Goal: Information Seeking & Learning: Learn about a topic

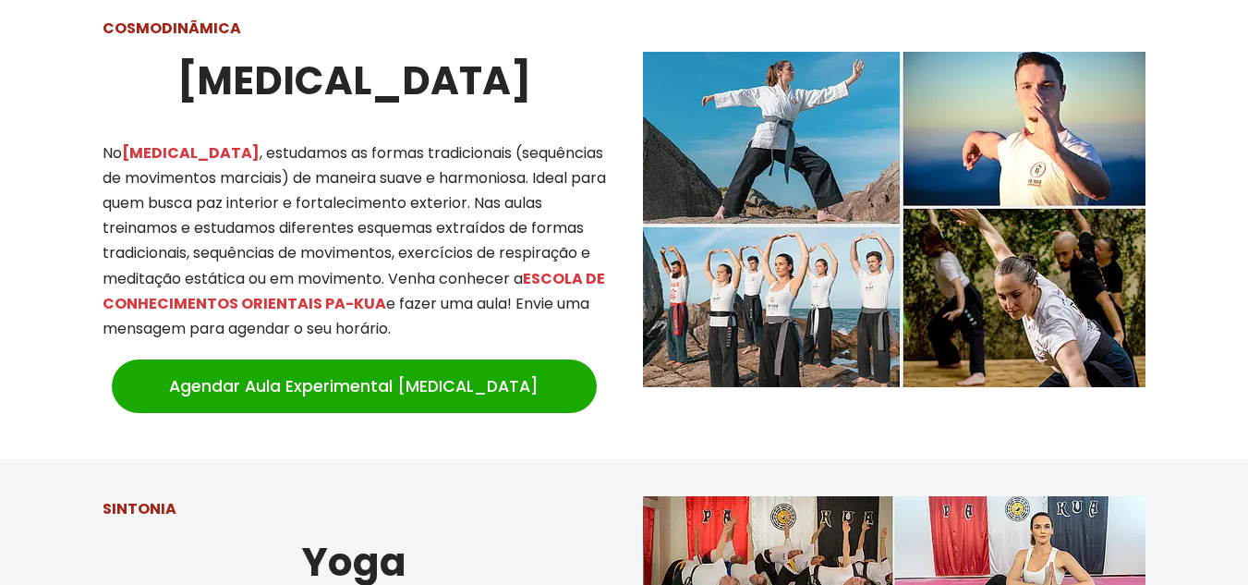
scroll to position [1663, 0]
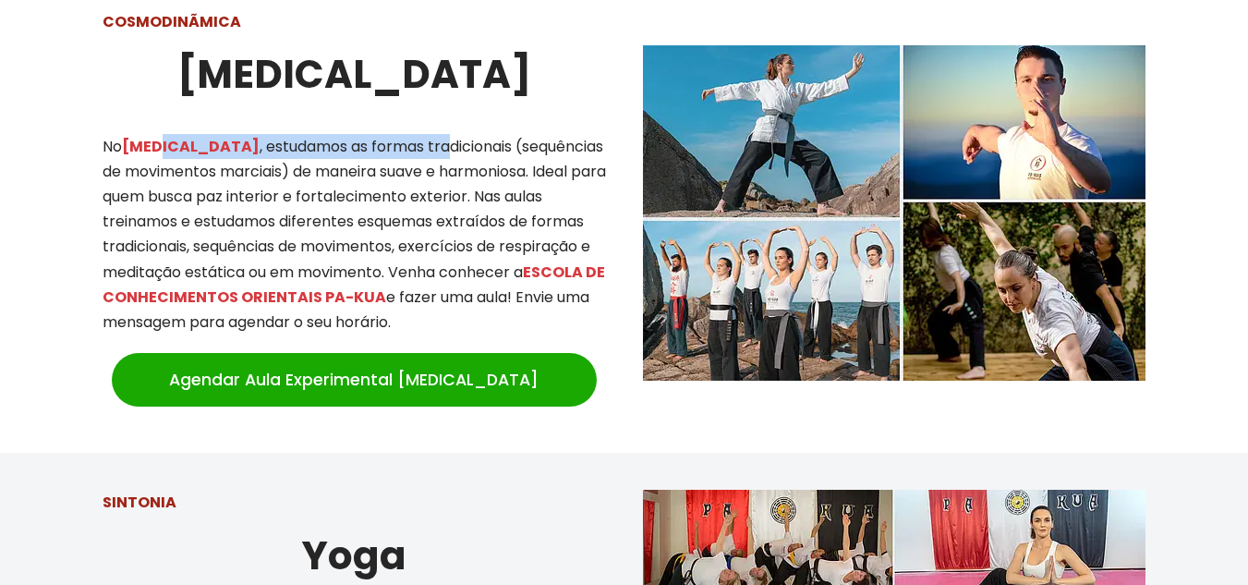
drag, startPoint x: 153, startPoint y: 135, endPoint x: 343, endPoint y: 223, distance: 208.7
click at [371, 137] on p "No [MEDICAL_DATA] , estudamos as formas tradicionais (sequências de movimentos …" at bounding box center [354, 234] width 503 height 201
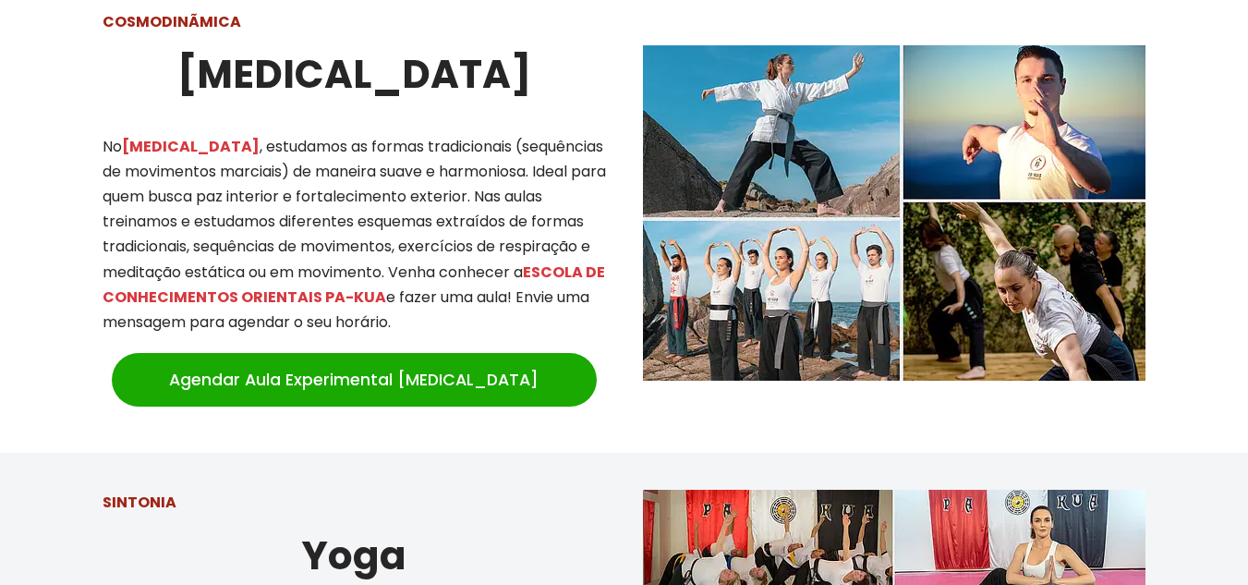
click at [344, 224] on p "No [MEDICAL_DATA] , estudamos as formas tradicionais (sequências de movimentos …" at bounding box center [354, 234] width 503 height 201
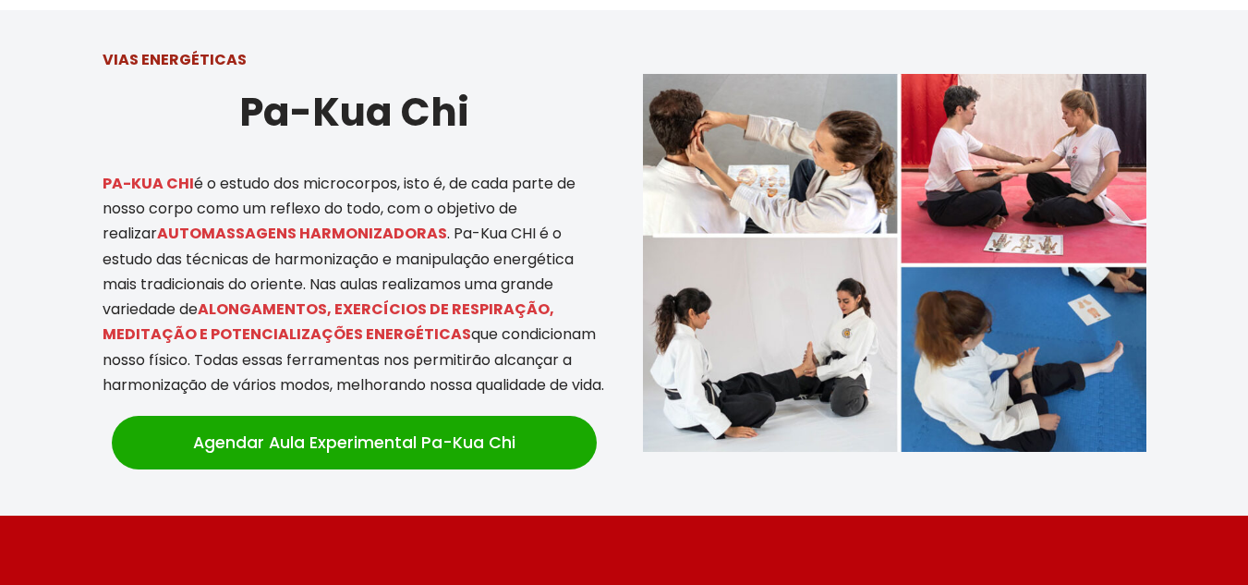
scroll to position [3879, 0]
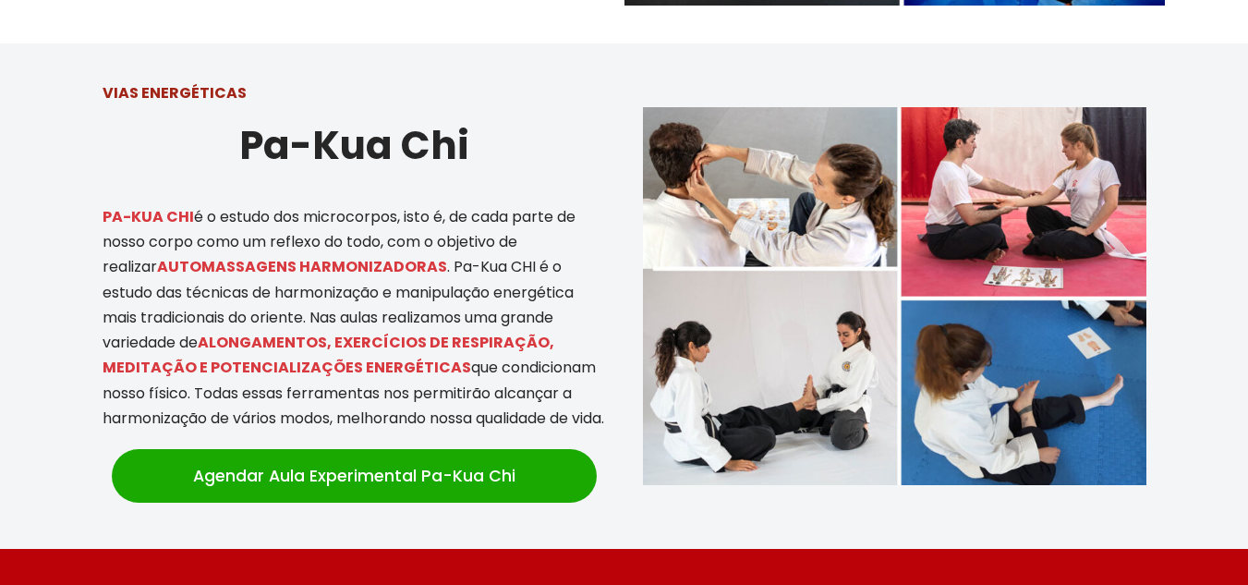
drag, startPoint x: 204, startPoint y: 239, endPoint x: 485, endPoint y: 224, distance: 281.2
click at [485, 224] on p "PA-KUA CHI é o estudo dos microcorpos, isto é, de cada parte de nosso corpo com…" at bounding box center [354, 317] width 503 height 226
click at [502, 313] on p "PA-KUA CHI é o estudo dos microcorpos, isto é, de cada parte de nosso corpo com…" at bounding box center [354, 317] width 503 height 226
drag, startPoint x: 515, startPoint y: 318, endPoint x: 534, endPoint y: 324, distance: 19.6
click at [534, 324] on p "PA-KUA CHI é o estudo dos microcorpos, isto é, de cada parte de nosso corpo com…" at bounding box center [354, 317] width 503 height 226
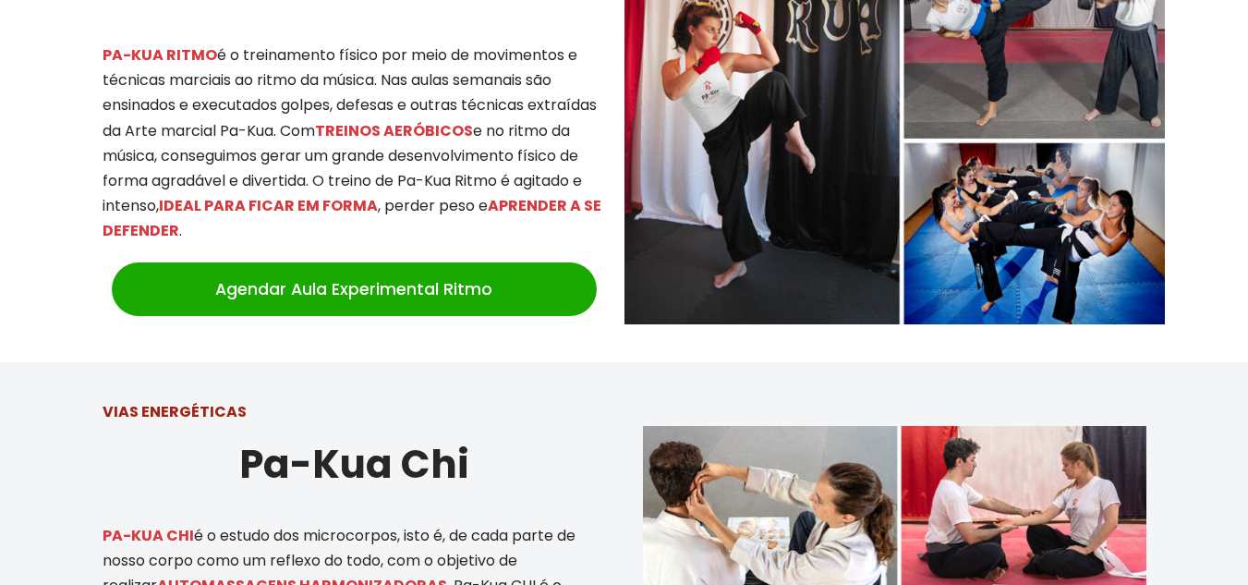
scroll to position [3325, 0]
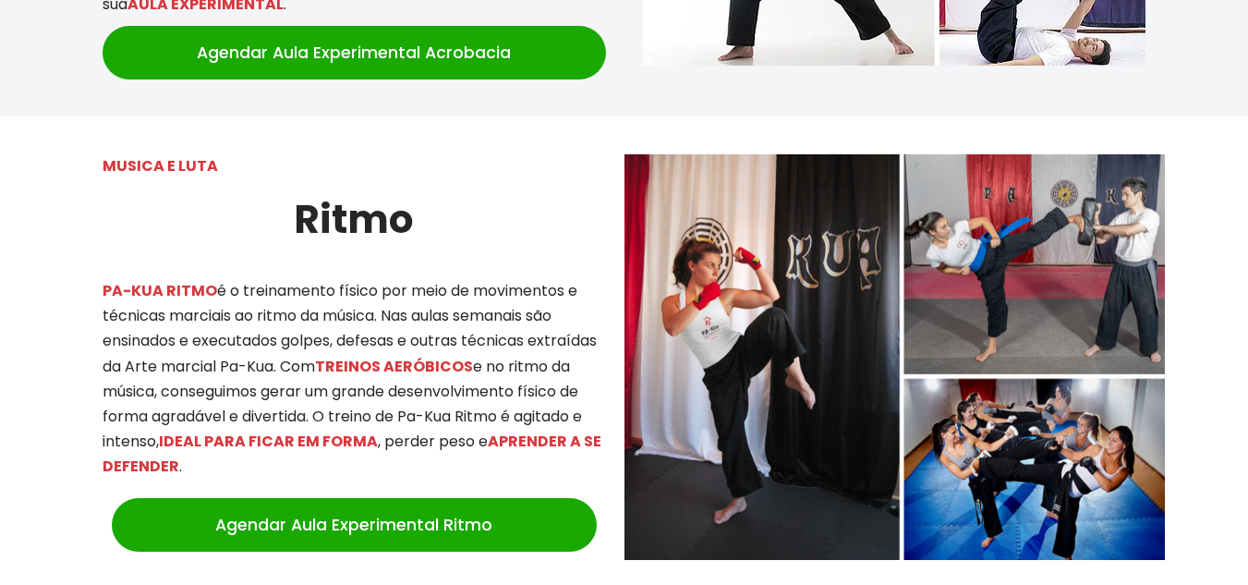
drag, startPoint x: 325, startPoint y: 190, endPoint x: 495, endPoint y: 198, distance: 170.1
click at [498, 196] on h2 "Ritmo" at bounding box center [354, 219] width 503 height 62
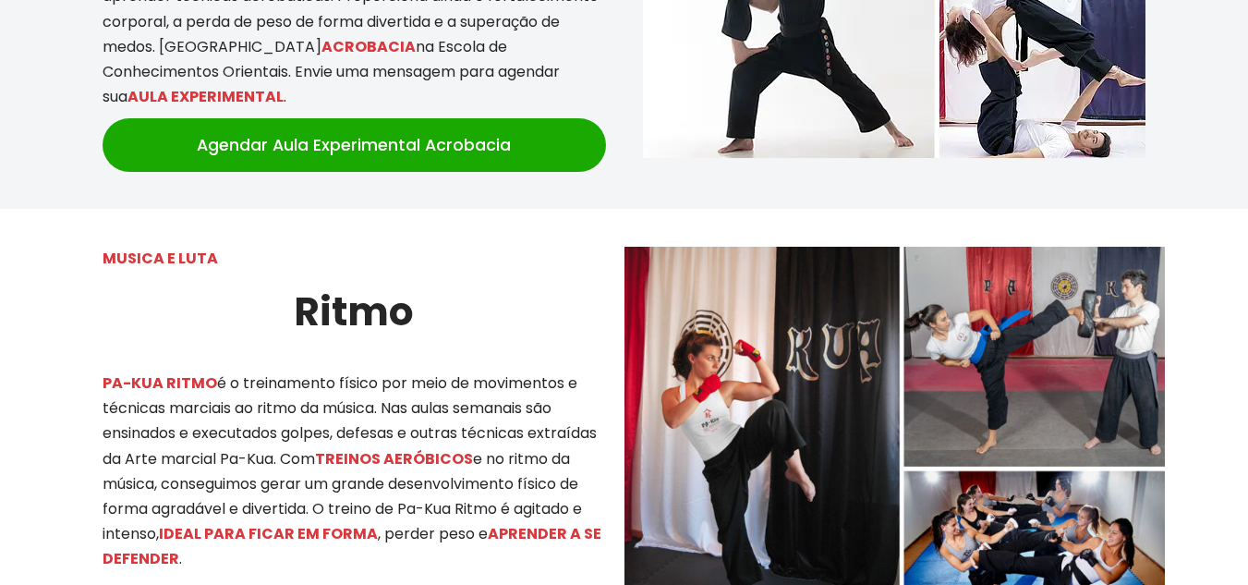
click at [449, 370] on p "PA-KUA RITMO é o treinamento físico por meio de movimentos e técnicas marciais …" at bounding box center [354, 470] width 503 height 201
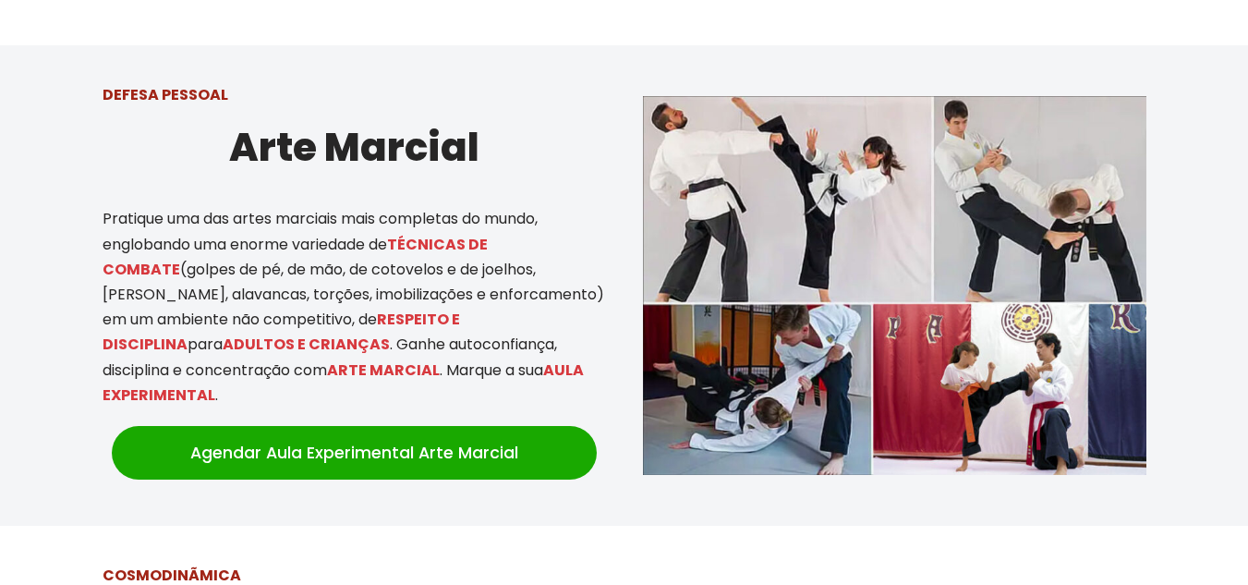
scroll to position [1108, 0]
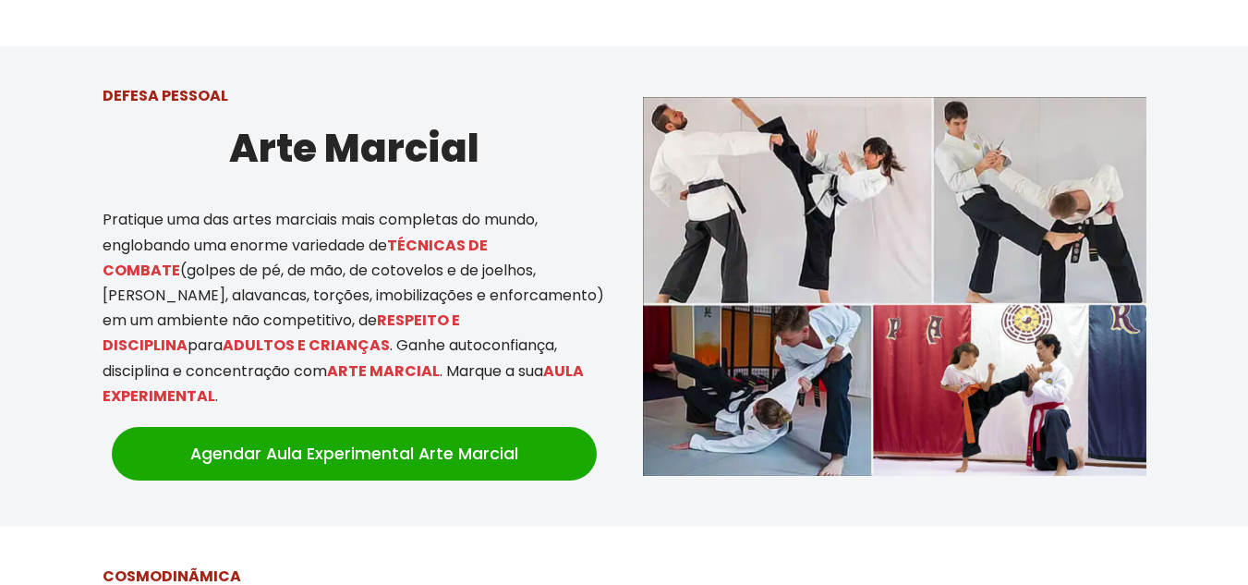
drag, startPoint x: 143, startPoint y: 208, endPoint x: 458, endPoint y: 200, distance: 315.0
click at [458, 207] on p "Pratique uma das artes marciais mais completas do mundo, englobando uma enorme …" at bounding box center [354, 307] width 503 height 201
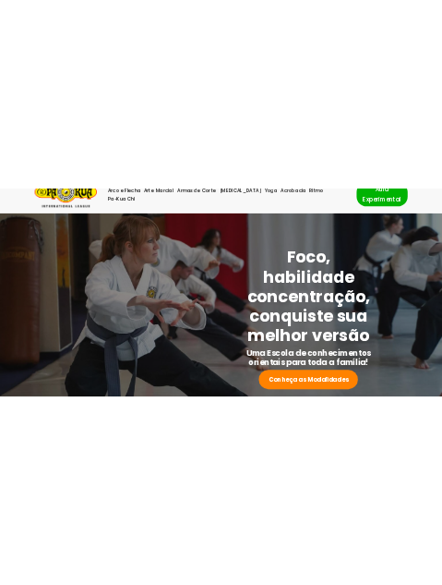
scroll to position [0, 0]
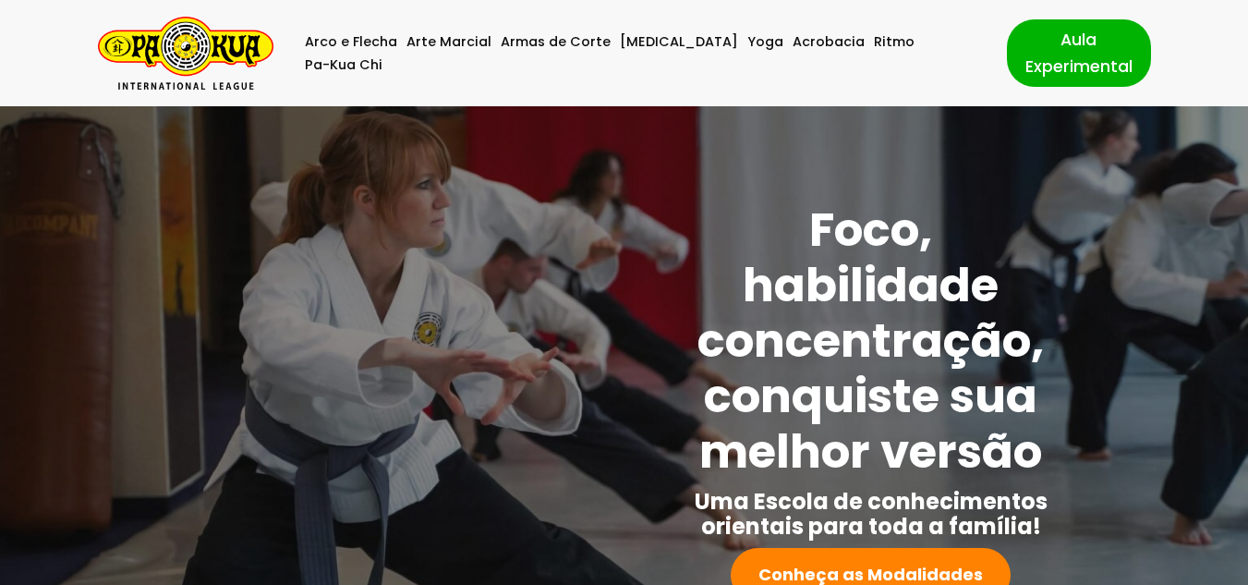
click at [426, 126] on span at bounding box center [624, 415] width 1248 height 618
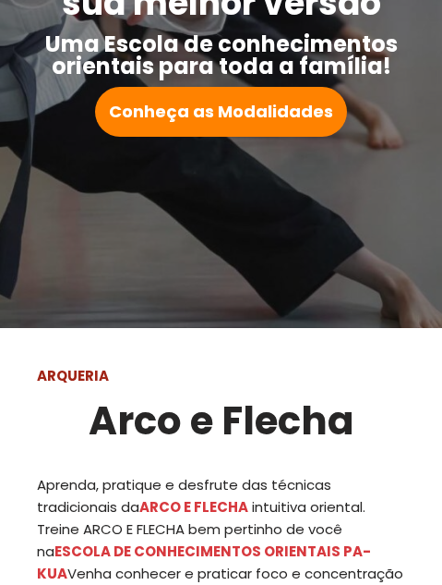
scroll to position [554, 0]
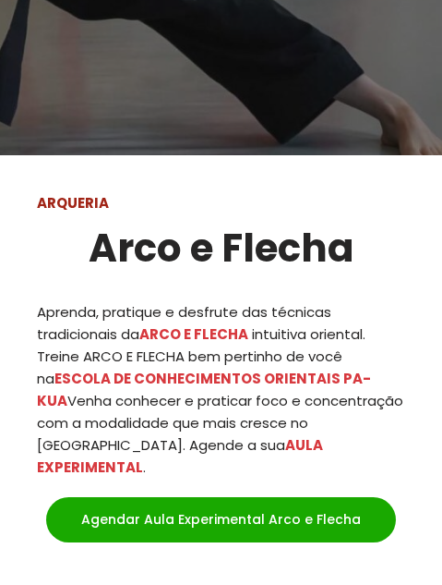
drag, startPoint x: 210, startPoint y: 250, endPoint x: 44, endPoint y: 239, distance: 165.7
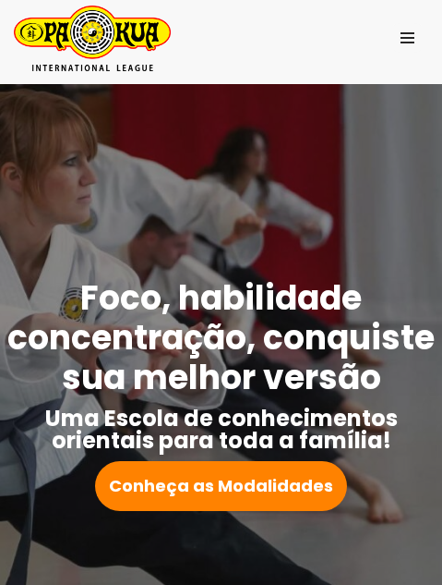
scroll to position [0, 0]
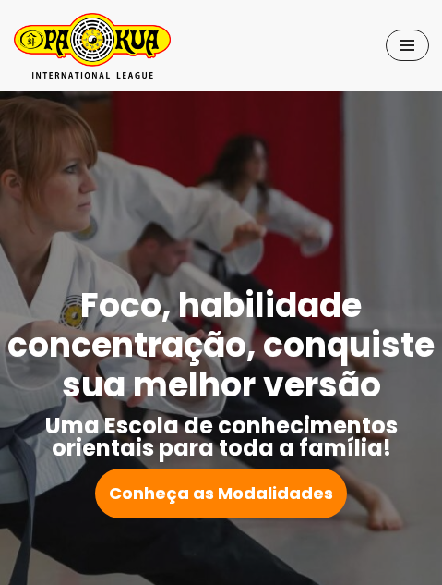
click at [406, 41] on span "Menu de navegação" at bounding box center [408, 41] width 14 height 2
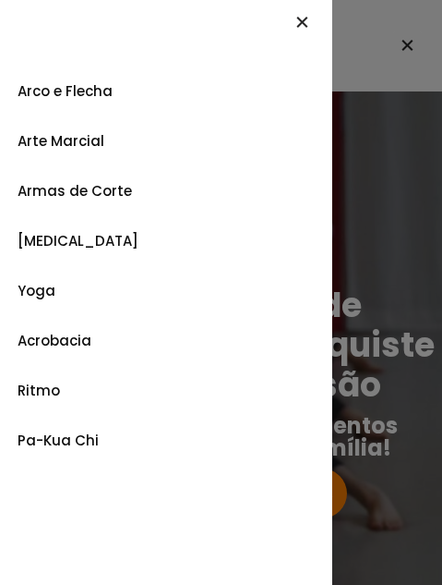
click at [365, 203] on div at bounding box center [221, 292] width 442 height 585
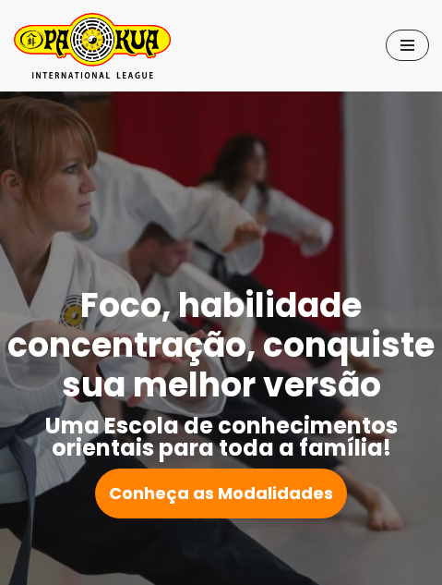
click at [405, 40] on span "Menu de navegação" at bounding box center [408, 41] width 14 height 2
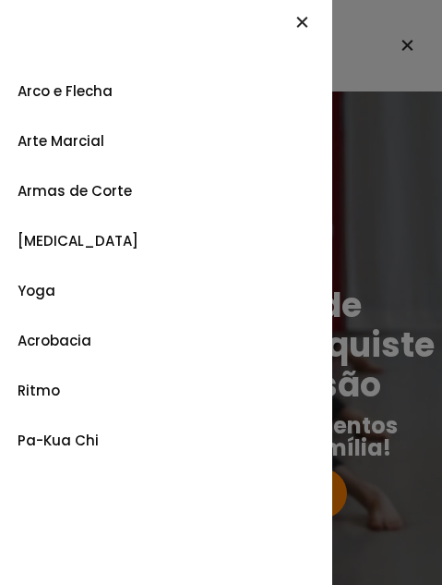
click at [197, 23] on div "Menu de navegação Arco e Flecha Arte Marcial Armas de Corte [MEDICAL_DATA] Yoga…" at bounding box center [166, 292] width 333 height 585
click at [409, 143] on div at bounding box center [221, 292] width 442 height 585
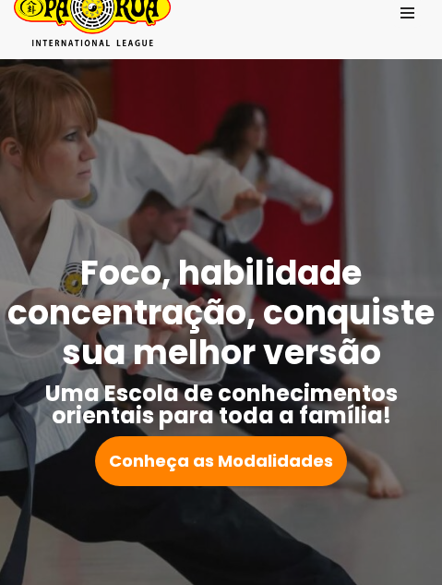
drag, startPoint x: 346, startPoint y: 207, endPoint x: 463, endPoint y: 245, distance: 122.4
